Goal: Task Accomplishment & Management: Use online tool/utility

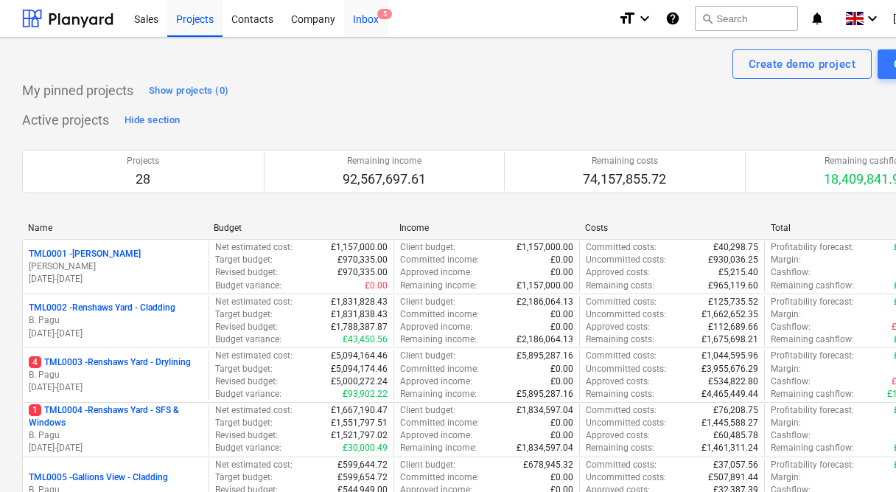
click at [378, 13] on span "5" at bounding box center [384, 14] width 15 height 10
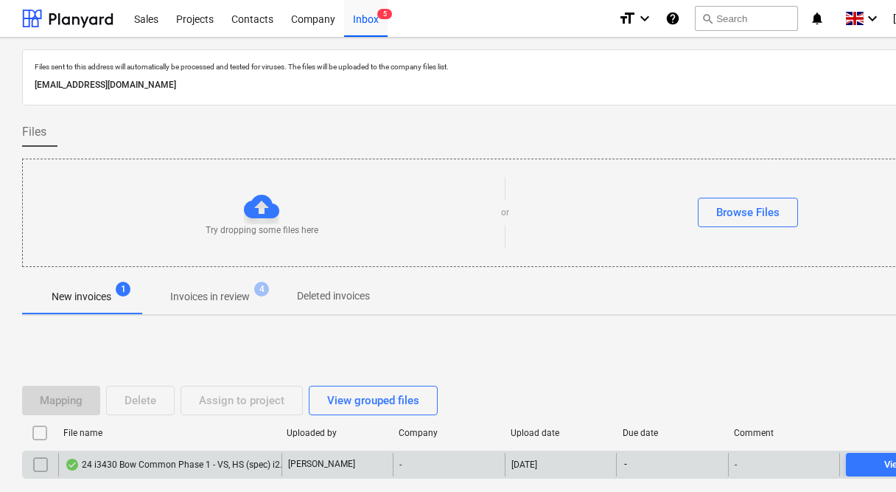
click at [124, 463] on div "24 i3430 Bow Common Phase 1 - VS, HS (spec) i2.pdf" at bounding box center [180, 464] width 231 height 12
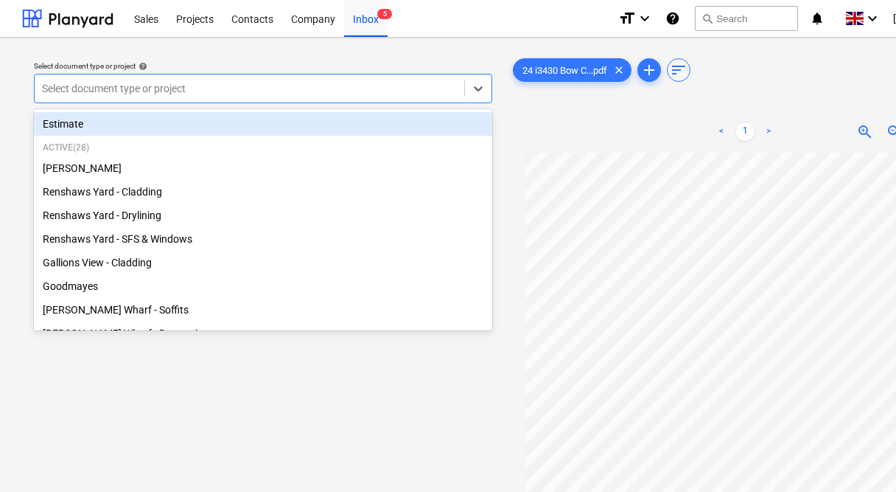
click at [258, 92] on div at bounding box center [249, 88] width 415 height 15
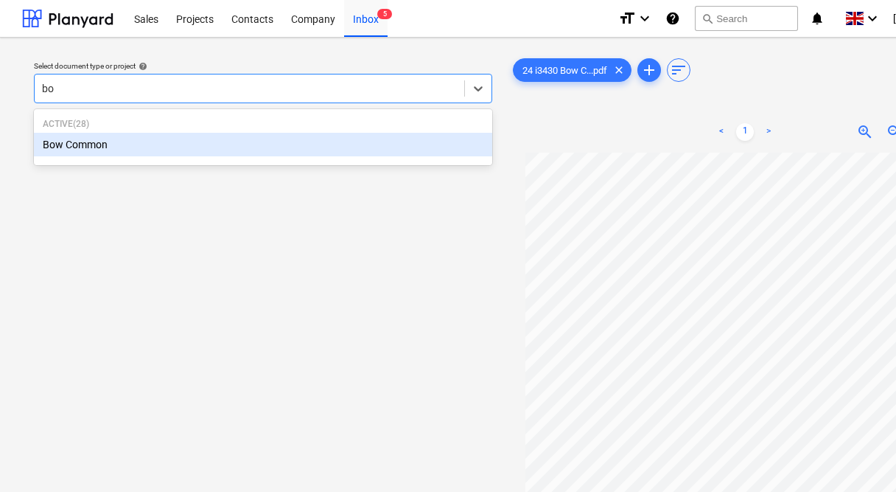
type input "bow"
click at [304, 148] on div "Bow Common" at bounding box center [263, 145] width 458 height 24
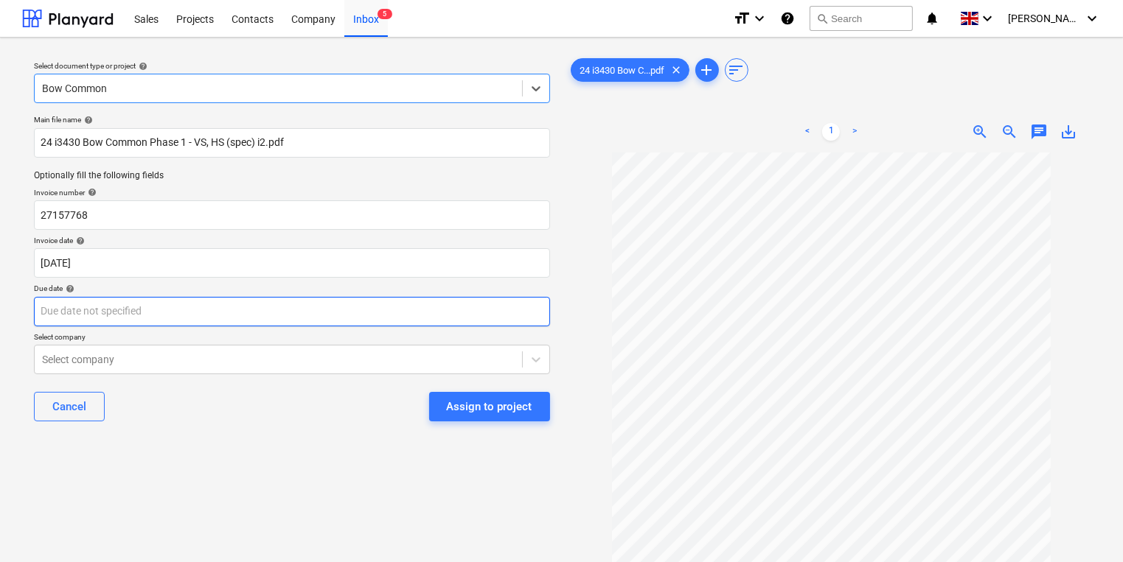
click at [243, 316] on body "Sales Projects Contacts Company Inbox 5 format_size keyboard_arrow_down help se…" at bounding box center [561, 281] width 1123 height 562
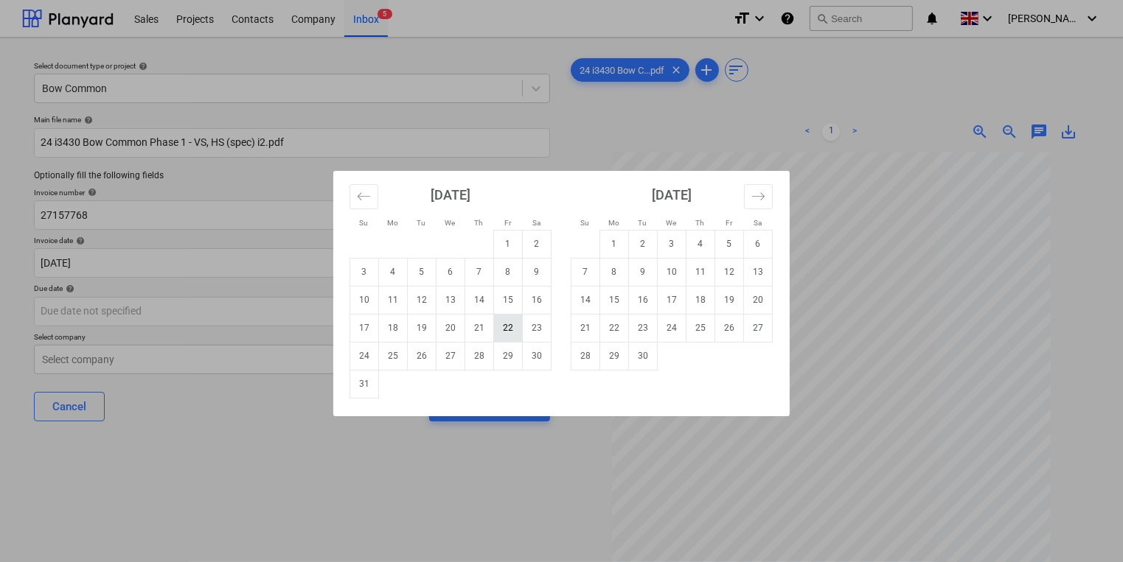
click at [504, 324] on td "22" at bounding box center [508, 328] width 29 height 28
type input "[DATE]"
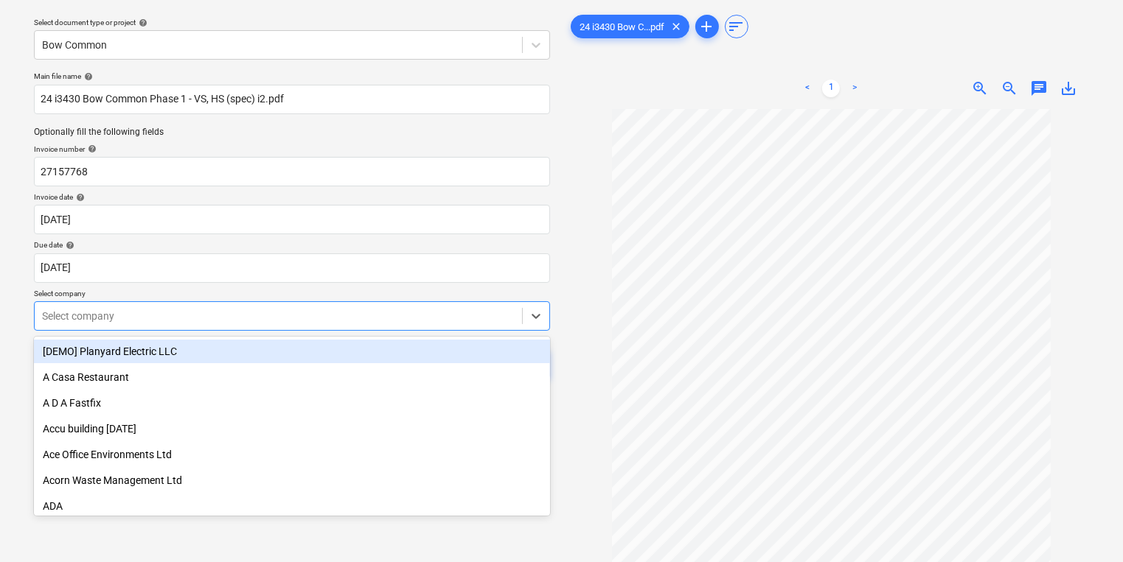
click at [296, 358] on body "Sales Projects Contacts Company Inbox 5 format_size keyboard_arrow_down help se…" at bounding box center [561, 238] width 1123 height 562
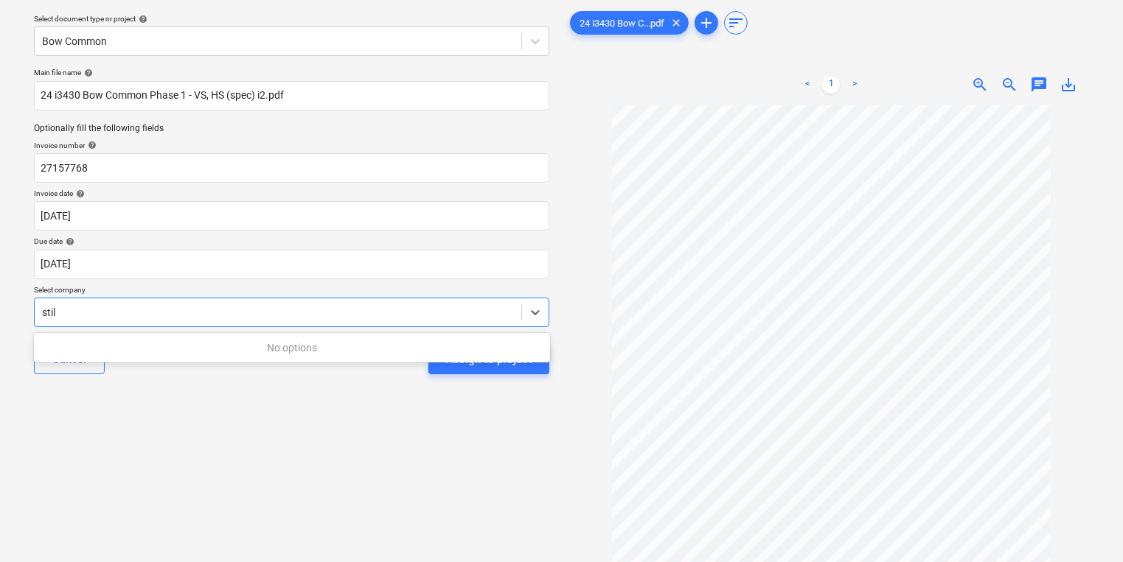
type input "stil"
click at [445, 415] on div "Select document type or project help Bow Common Main file name help 24 i3430 Bo…" at bounding box center [291, 317] width 539 height 630
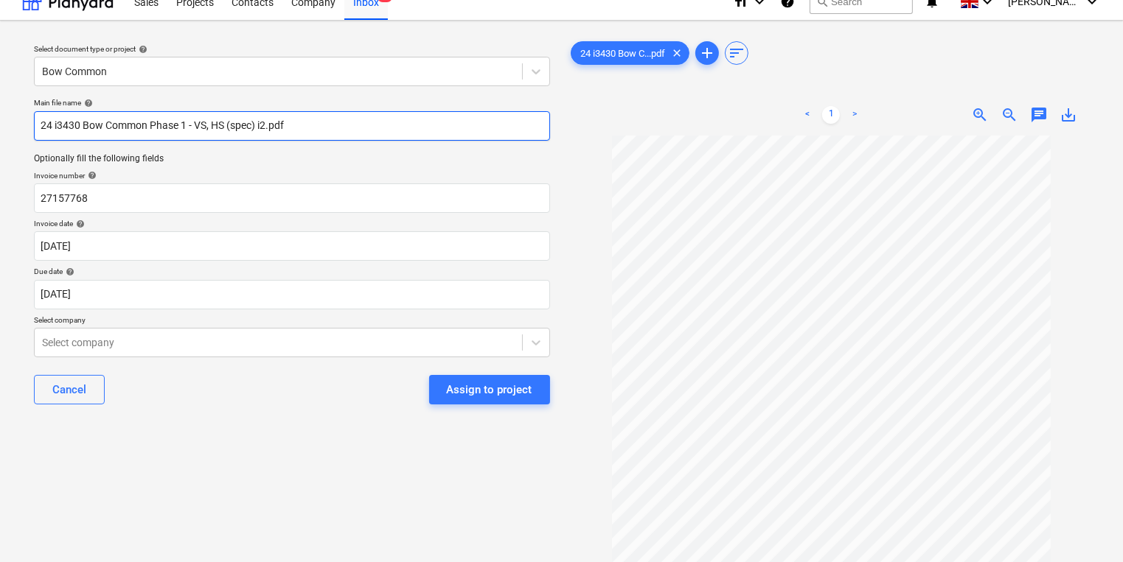
scroll to position [0, 0]
